Goal: Information Seeking & Learning: Learn about a topic

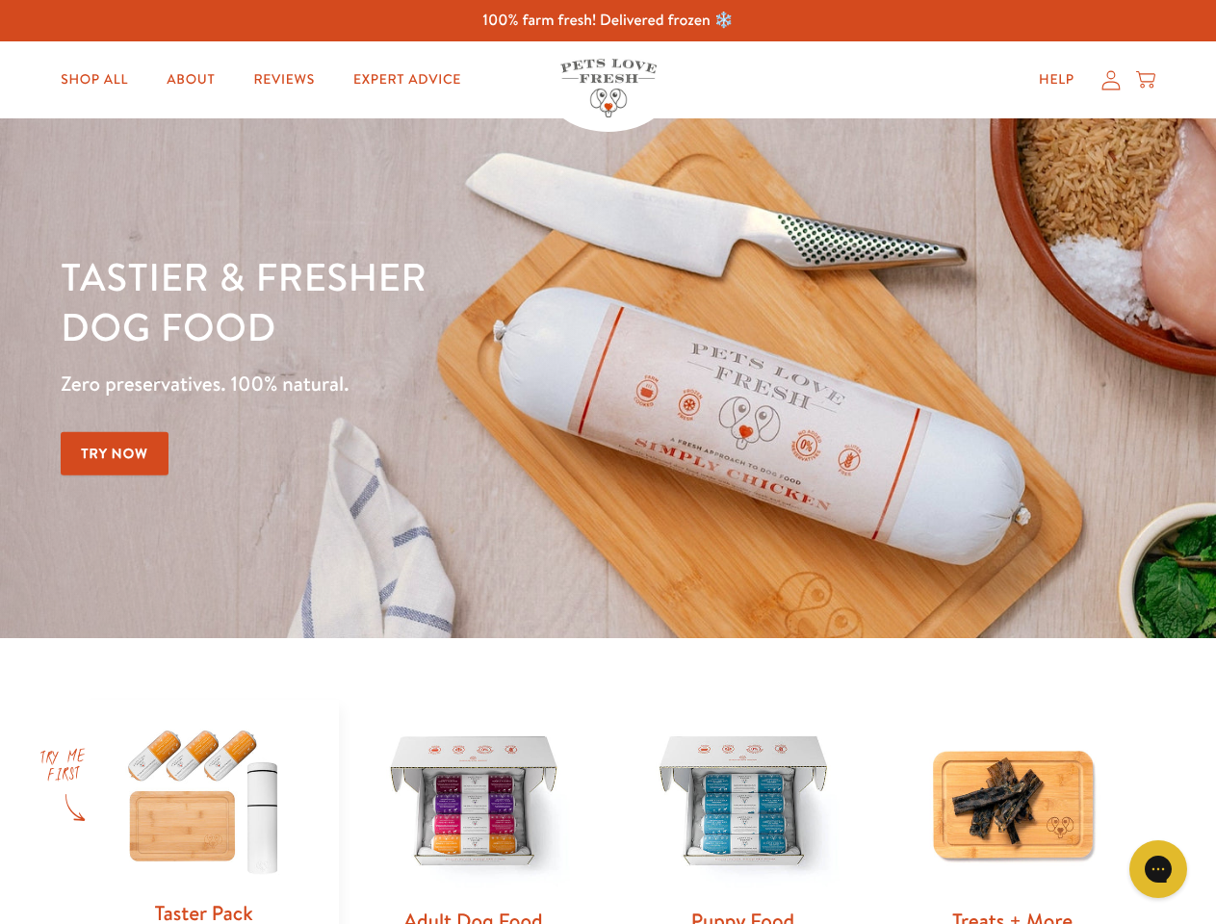
click at [607, 462] on div "Tastier & fresher dog food Zero preservatives. 100% natural. Try Now" at bounding box center [426, 378] width 730 height 254
click at [1158, 869] on icon "Gorgias live chat" at bounding box center [1157, 869] width 18 height 18
